Goal: Transaction & Acquisition: Download file/media

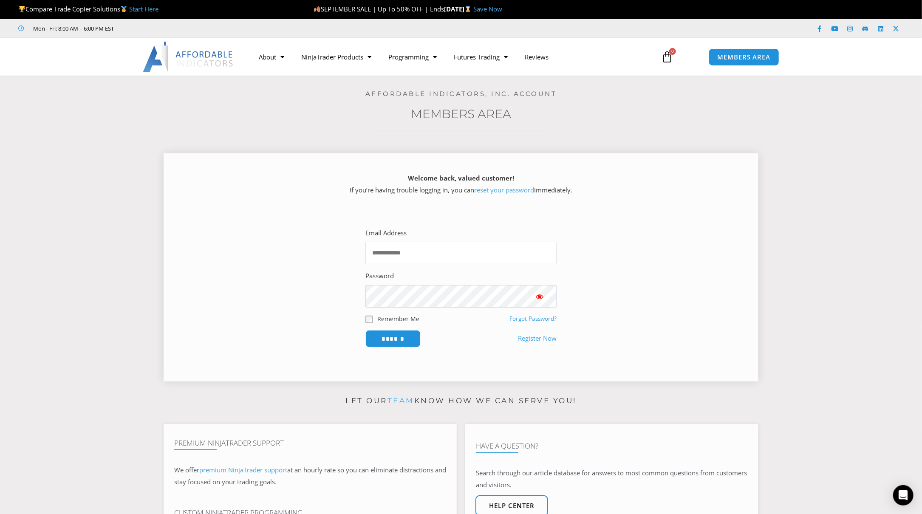
click at [400, 256] on input "Email Address" at bounding box center [460, 253] width 191 height 23
click at [424, 253] on input "Email Address" at bounding box center [460, 253] width 191 height 23
type input "**********"
click at [405, 345] on input "******" at bounding box center [393, 339] width 58 height 18
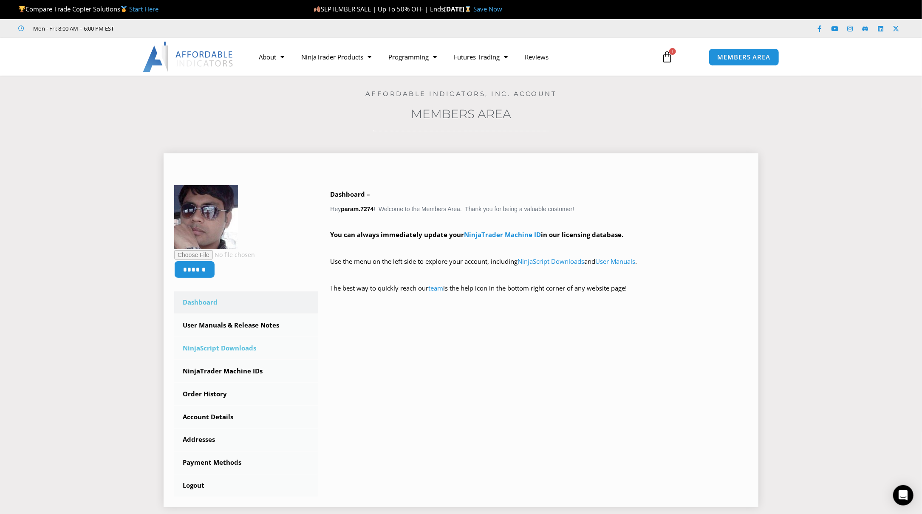
click at [238, 351] on link "NinjaScript Downloads" at bounding box center [246, 348] width 144 height 22
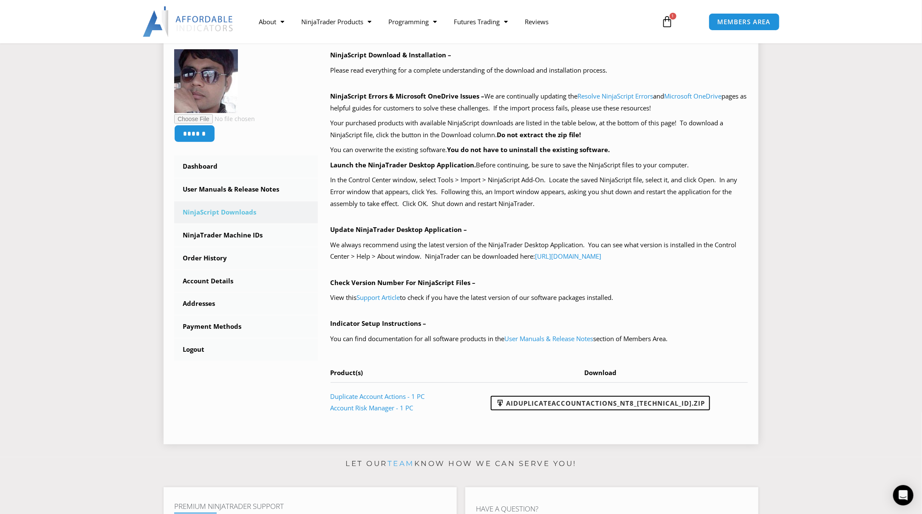
scroll to position [85, 0]
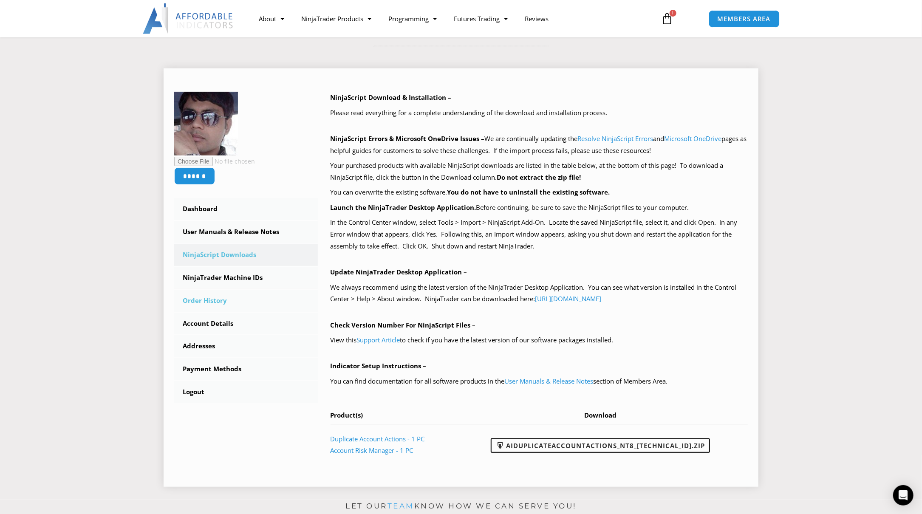
click at [216, 303] on link "Order History" at bounding box center [246, 301] width 144 height 22
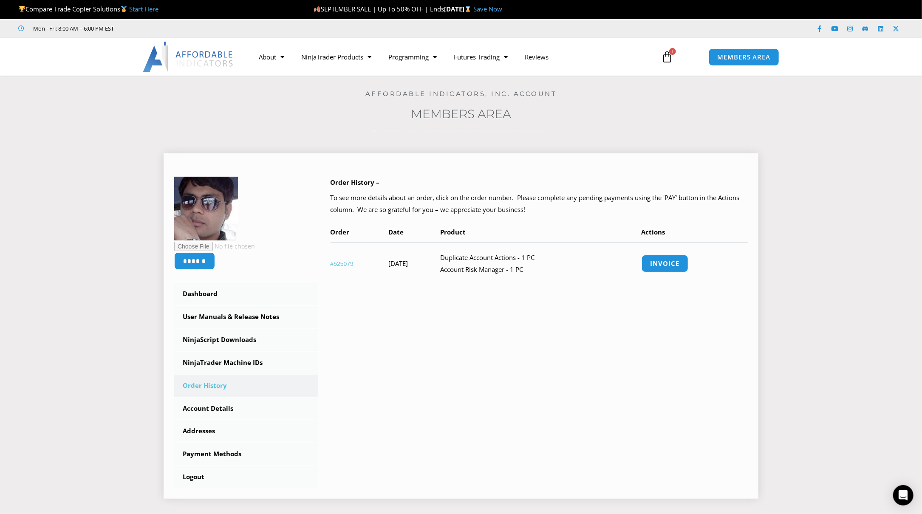
click at [348, 265] on link "#525079" at bounding box center [342, 263] width 23 height 7
click at [343, 263] on link "#525079" at bounding box center [342, 263] width 23 height 7
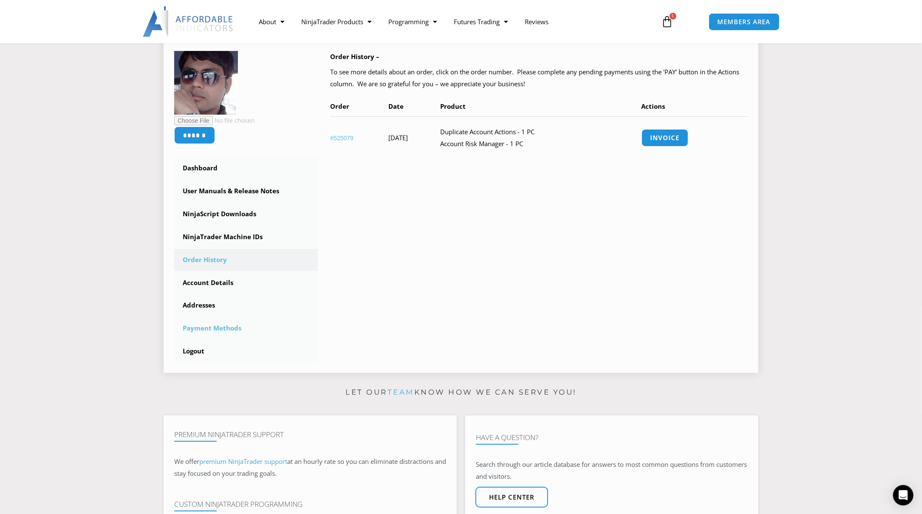
scroll to position [127, 0]
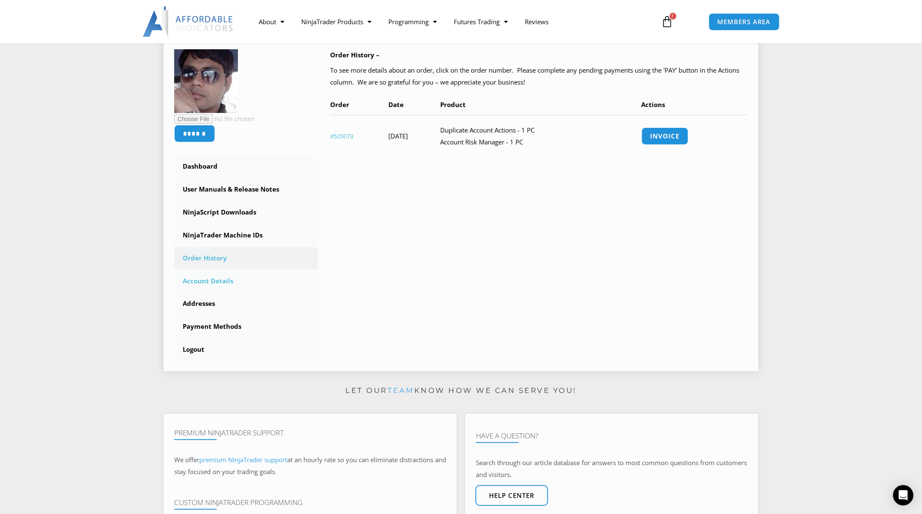
click at [206, 281] on link "Account Details" at bounding box center [246, 281] width 144 height 22
click at [213, 217] on link "NinjaScript Downloads" at bounding box center [246, 212] width 144 height 22
click at [226, 213] on link "NinjaScript Downloads" at bounding box center [246, 212] width 144 height 22
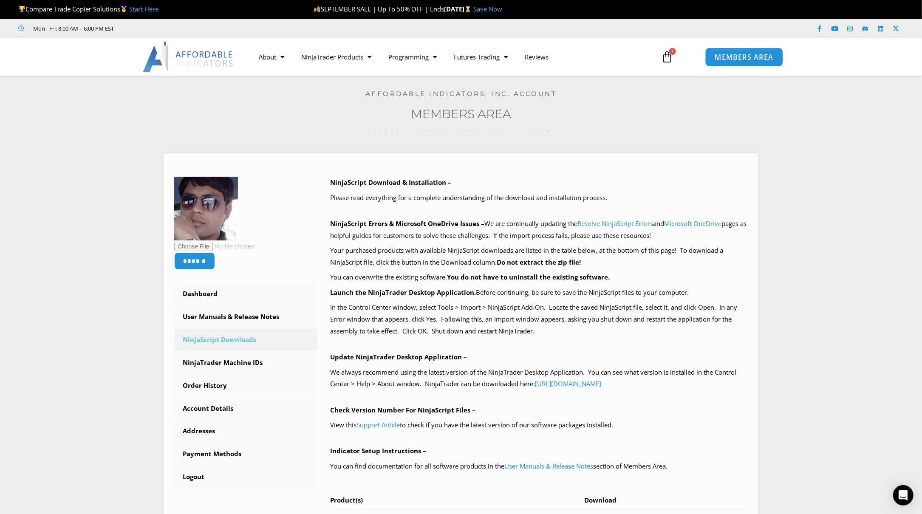
click at [742, 59] on span "MEMBERS AREA" at bounding box center [744, 57] width 58 height 7
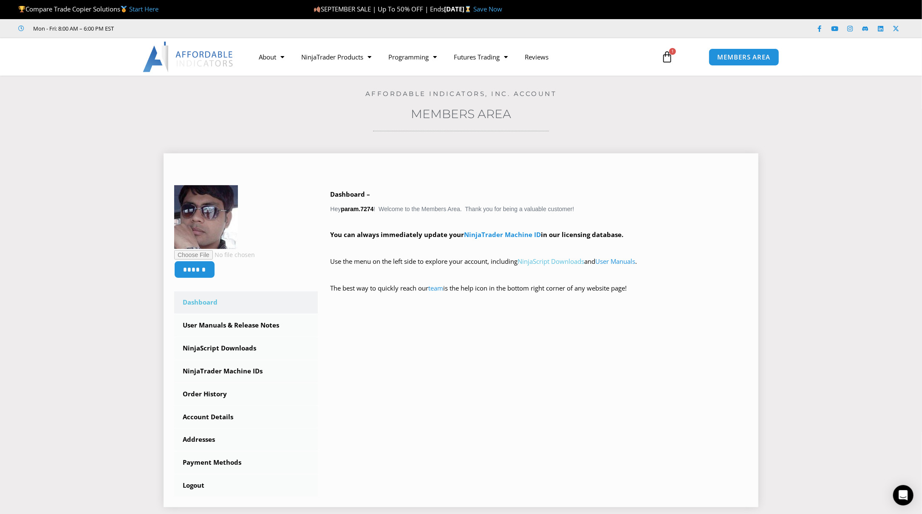
click at [572, 263] on link "NinjaScript Downloads" at bounding box center [551, 261] width 67 height 8
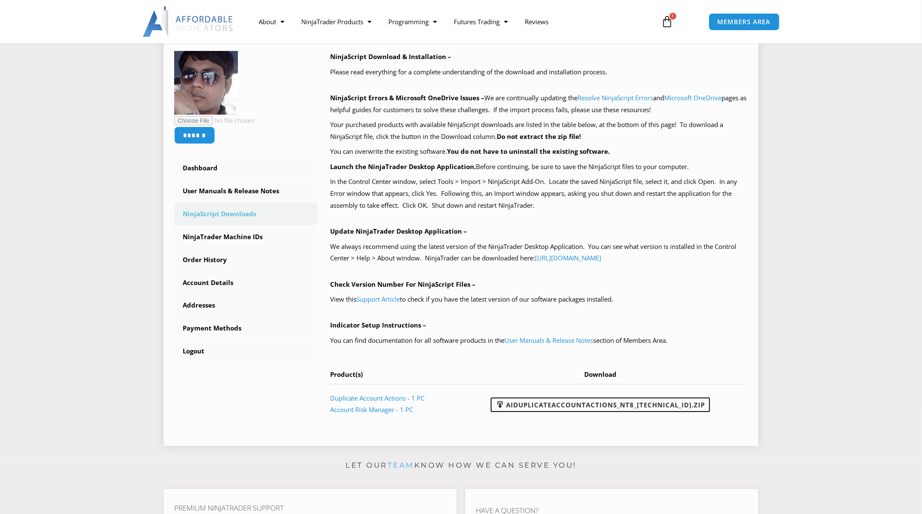
scroll to position [127, 0]
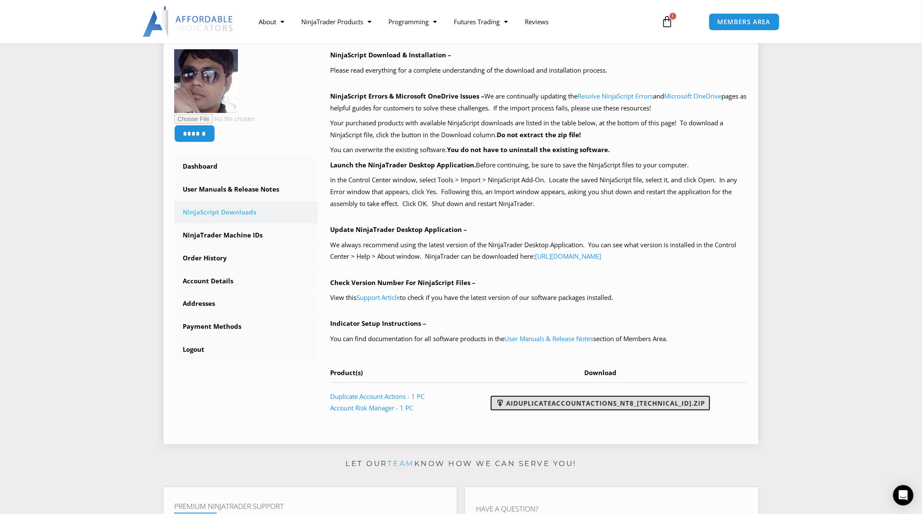
click at [671, 407] on link "AIDuplicateAccountActions_NT8_[TECHNICAL_ID].zip" at bounding box center [600, 403] width 219 height 14
